Goal: Task Accomplishment & Management: Use online tool/utility

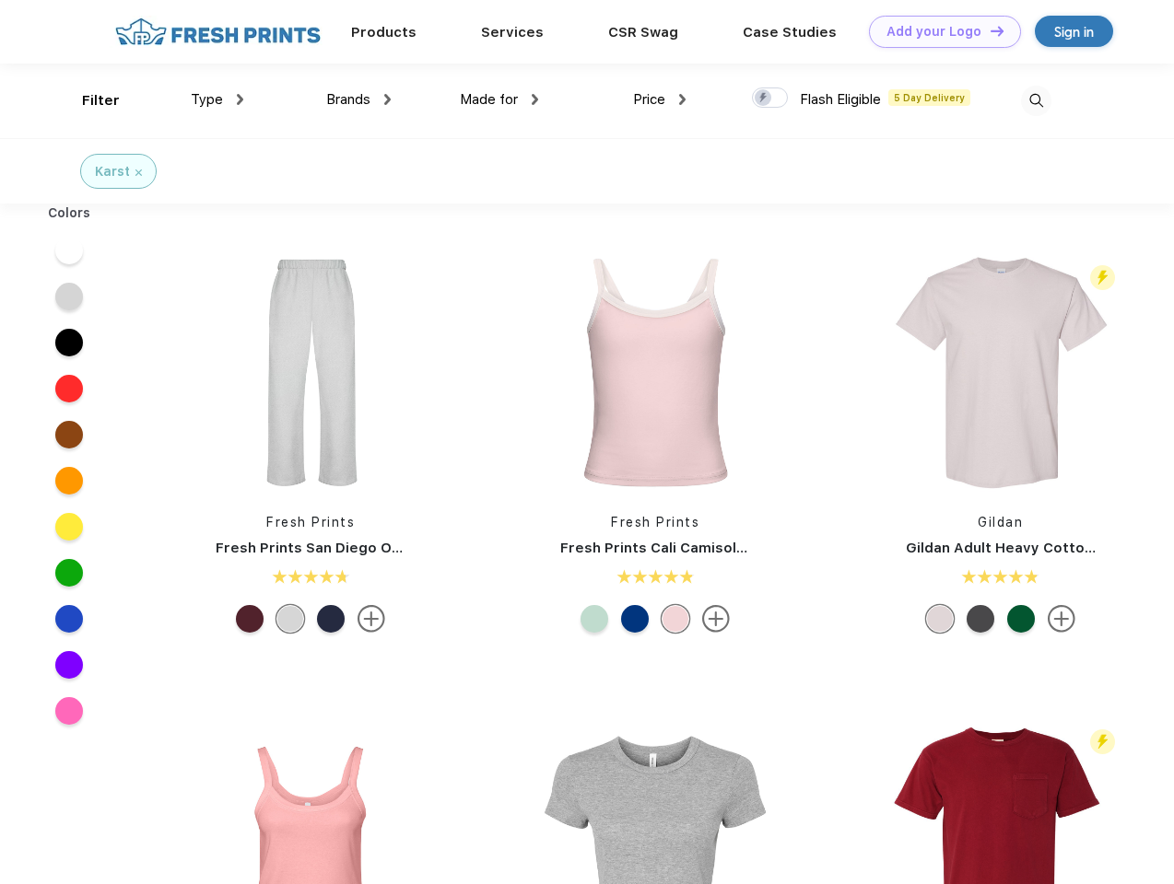
click at [938, 31] on link "Add your Logo Design Tool" at bounding box center [945, 32] width 152 height 32
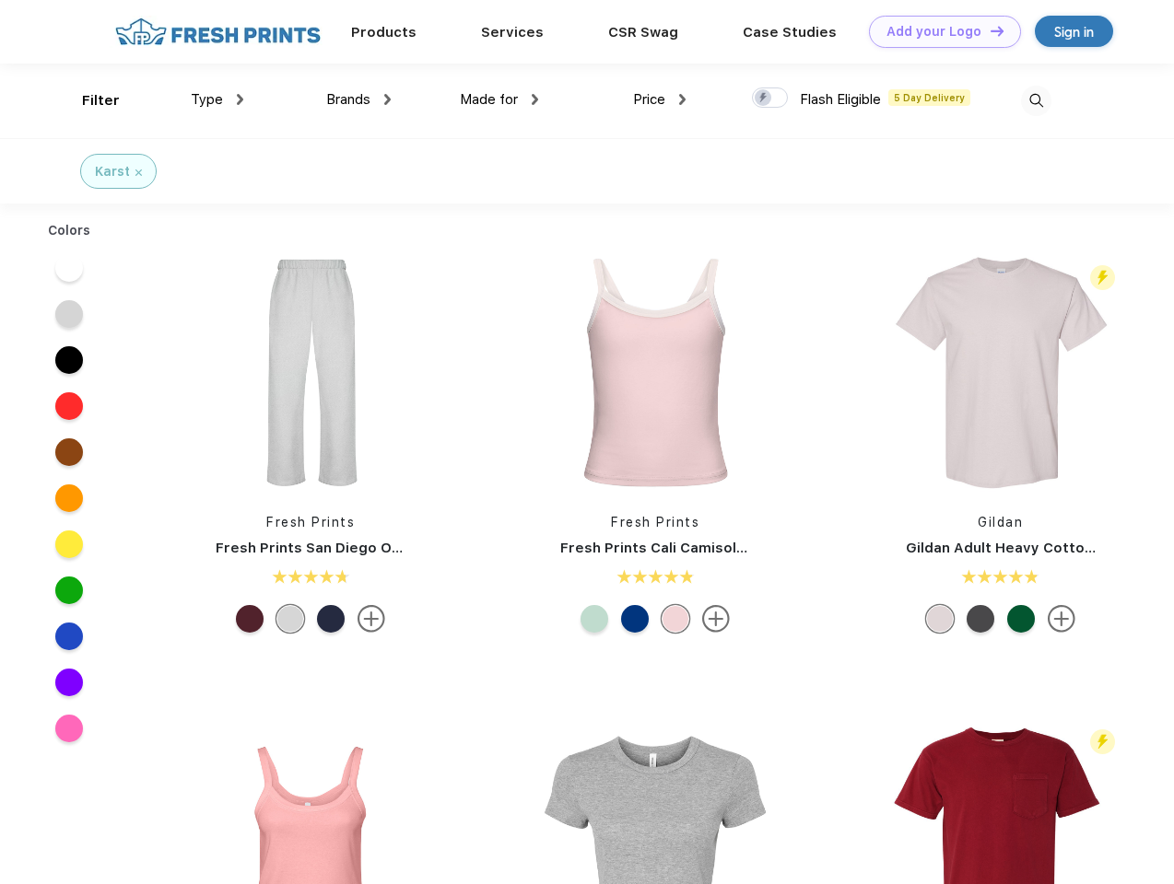
click at [0, 0] on div "Design Tool" at bounding box center [0, 0] width 0 height 0
click at [988, 30] on link "Add your Logo Design Tool" at bounding box center [945, 32] width 152 height 32
click at [88, 100] on div "Filter" at bounding box center [101, 100] width 38 height 21
click at [217, 99] on span "Type" at bounding box center [207, 99] width 32 height 17
click at [358, 99] on span "Brands" at bounding box center [348, 99] width 44 height 17
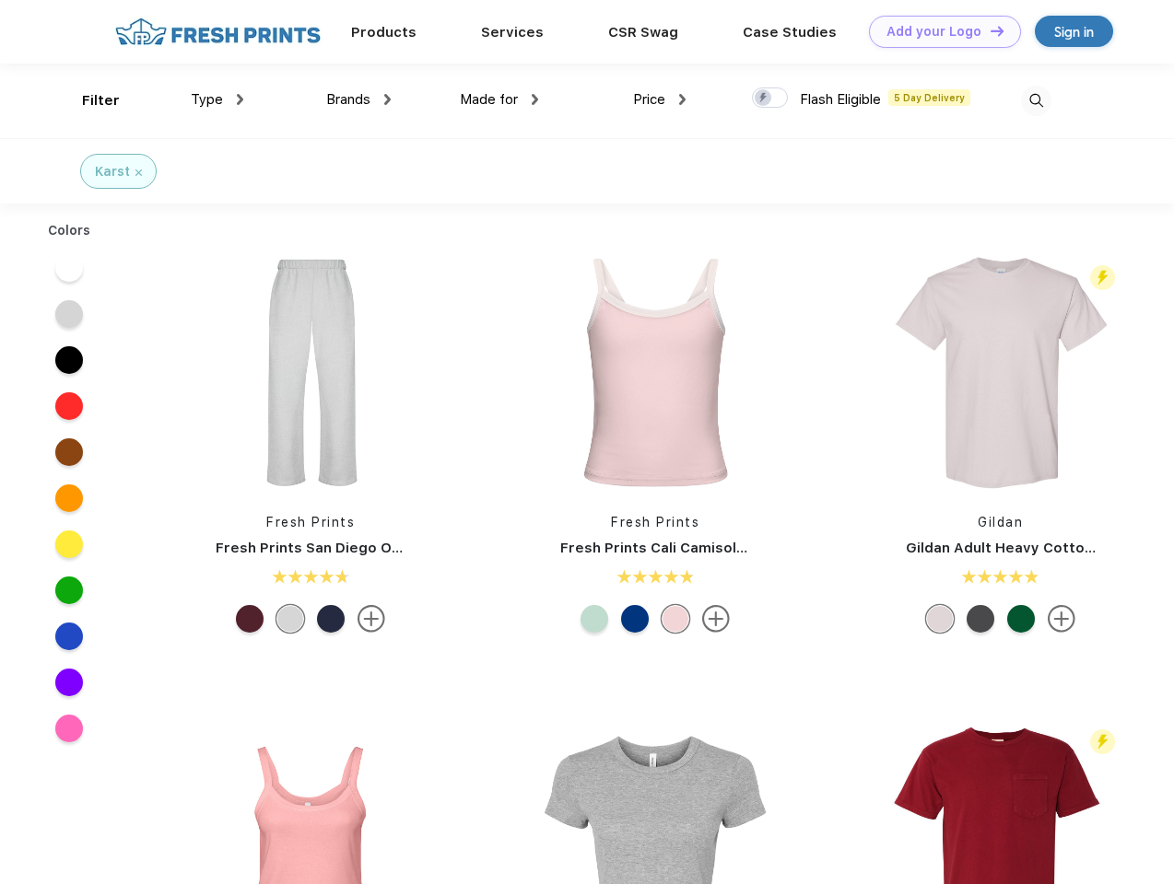
click at [499, 99] on span "Made for" at bounding box center [489, 99] width 58 height 17
click at [660, 99] on span "Price" at bounding box center [649, 99] width 32 height 17
click at [770, 99] on div at bounding box center [770, 98] width 36 height 20
click at [764, 99] on input "checkbox" at bounding box center [758, 93] width 12 height 12
click at [1035, 100] on img at bounding box center [1036, 101] width 30 height 30
